Goal: Transaction & Acquisition: Purchase product/service

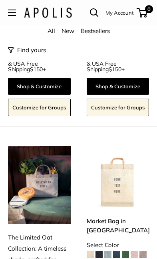
scroll to position [4545, 0]
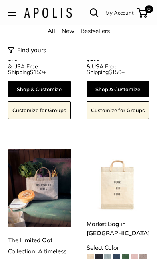
click at [91, 16] on link "Open search" at bounding box center [94, 12] width 9 height 9
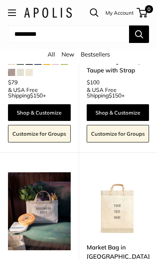
click at [87, 11] on div at bounding box center [94, 12] width 16 height 9
click at [49, 37] on form "Close" at bounding box center [78, 38] width 141 height 24
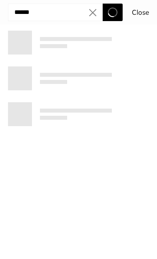
type input "******"
click at [112, 12] on button "Search" at bounding box center [112, 13] width 20 height 18
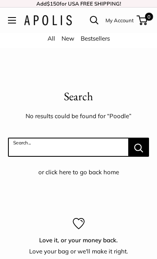
click at [111, 148] on input "Search..." at bounding box center [68, 147] width 120 height 19
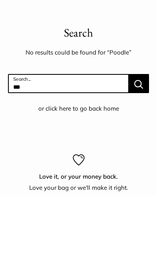
type input "***"
click at [138, 138] on button "Search..." at bounding box center [138, 147] width 20 height 19
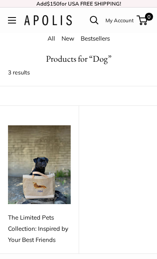
click at [24, 185] on img at bounding box center [39, 165] width 63 height 79
click at [48, 223] on div "The Limited Pets Collection: Inspired by Your Best Friends" at bounding box center [39, 228] width 63 height 33
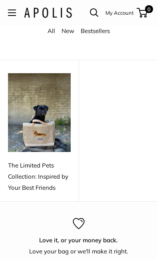
scroll to position [53, 0]
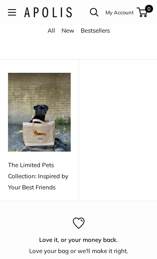
click at [47, 183] on div "The Limited Pets Collection: Inspired by Your Best Friends" at bounding box center [39, 176] width 63 height 33
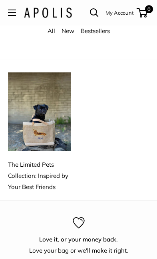
click at [47, 128] on img at bounding box center [39, 112] width 63 height 79
click at [18, 133] on img at bounding box center [39, 112] width 63 height 79
click at [22, 134] on img at bounding box center [39, 112] width 63 height 79
click at [28, 114] on img at bounding box center [39, 112] width 63 height 79
click at [51, 31] on link "All" at bounding box center [51, 31] width 8 height 8
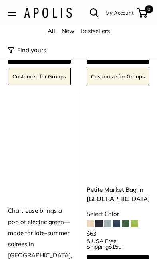
scroll to position [2431, 0]
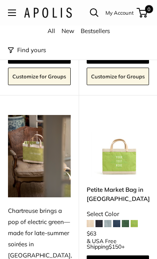
click at [94, 33] on link "Bestsellers" at bounding box center [95, 31] width 29 height 8
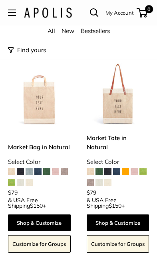
scroll to position [42, 0]
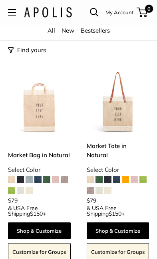
click at [130, 183] on span at bounding box center [133, 179] width 7 height 7
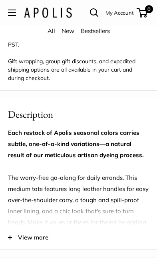
scroll to position [589, 0]
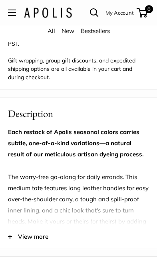
click at [53, 34] on link "All" at bounding box center [51, 31] width 8 height 8
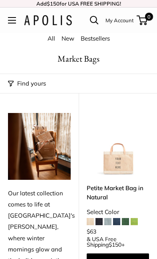
click at [73, 40] on link "New" at bounding box center [67, 39] width 13 height 8
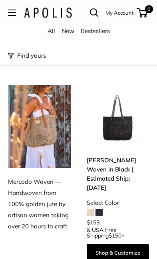
scroll to position [28, 0]
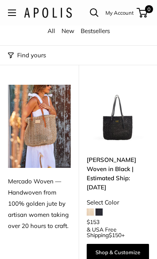
click at [122, 137] on img at bounding box center [117, 116] width 63 height 63
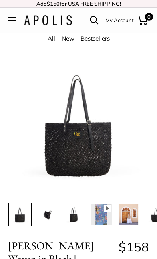
click at [71, 221] on img at bounding box center [74, 214] width 21 height 21
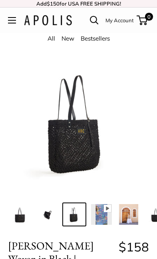
click at [109, 222] on img at bounding box center [101, 214] width 21 height 21
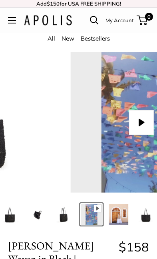
scroll to position [0, 14]
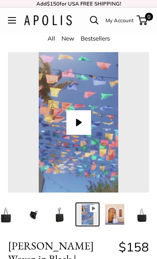
click at [122, 220] on img at bounding box center [114, 214] width 21 height 21
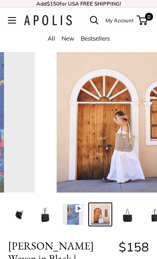
scroll to position [0, 41]
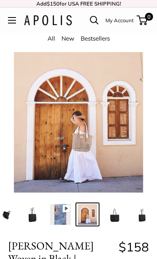
click at [143, 218] on img at bounding box center [141, 214] width 21 height 21
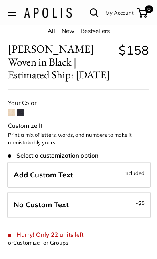
scroll to position [210, 0]
